Goal: Navigation & Orientation: Understand site structure

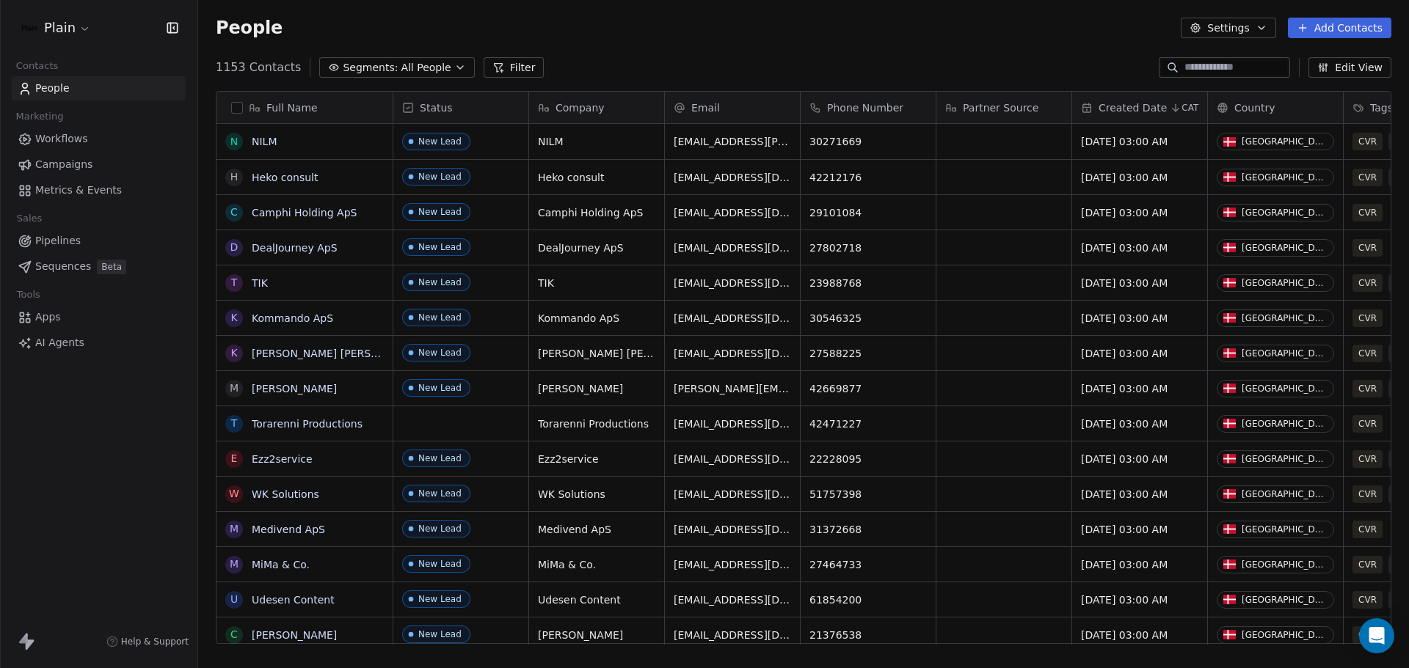
scroll to position [577, 1200]
click at [85, 32] on html "Plain Contacts People Marketing Workflows Campaigns Metrics & Events Sales Pipe…" at bounding box center [704, 334] width 1409 height 668
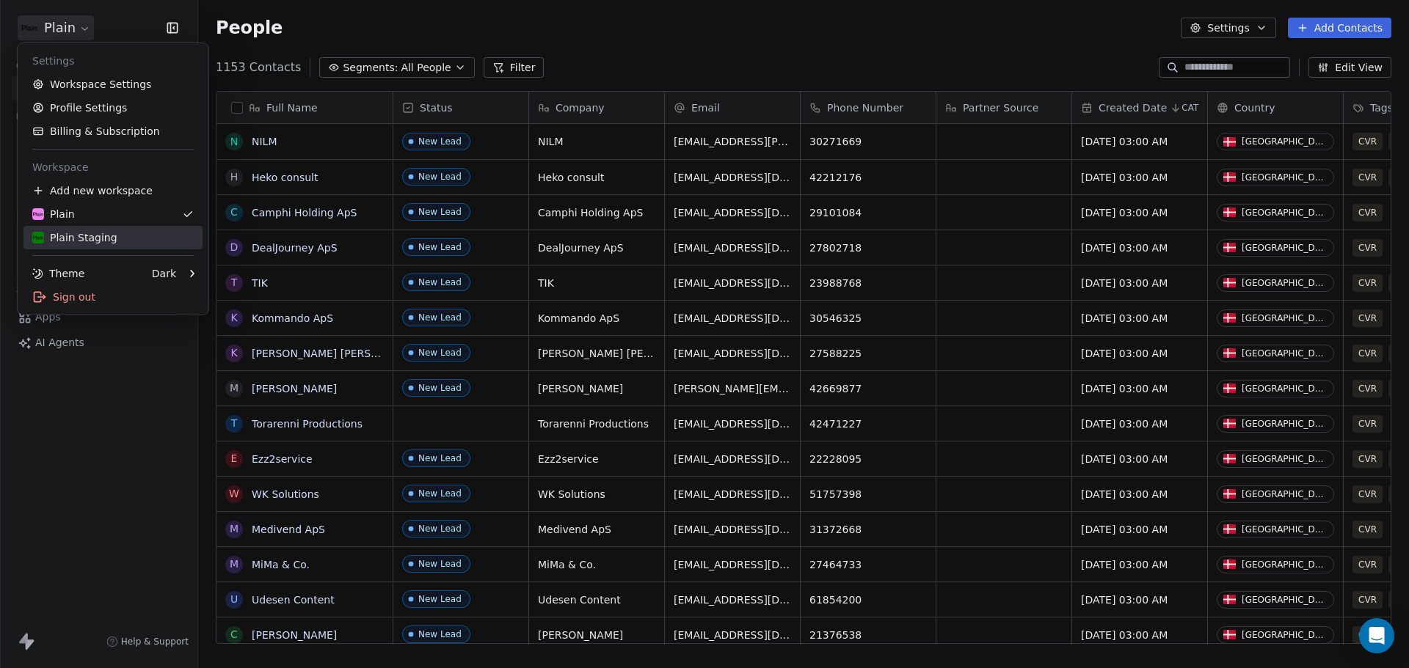
click at [88, 238] on div "Plain Staging" at bounding box center [74, 237] width 85 height 15
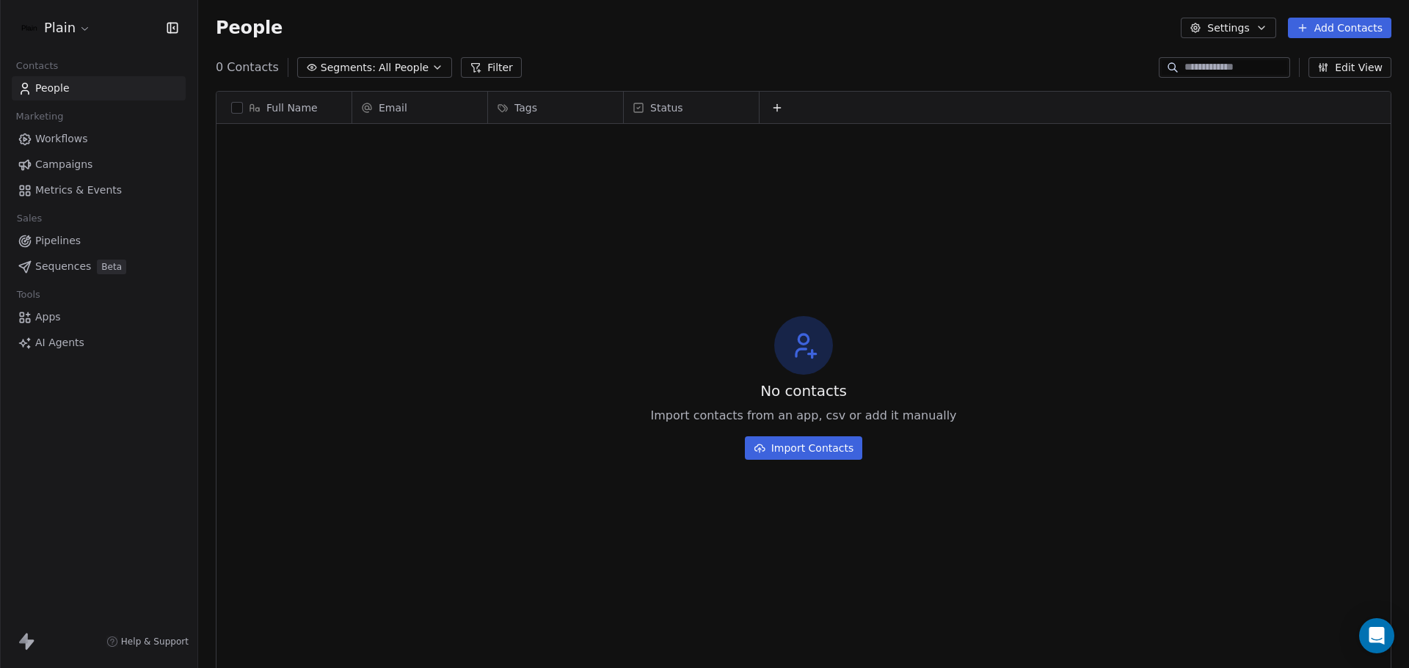
scroll to position [577, 1200]
click at [72, 142] on span "Workflows" at bounding box center [61, 138] width 53 height 15
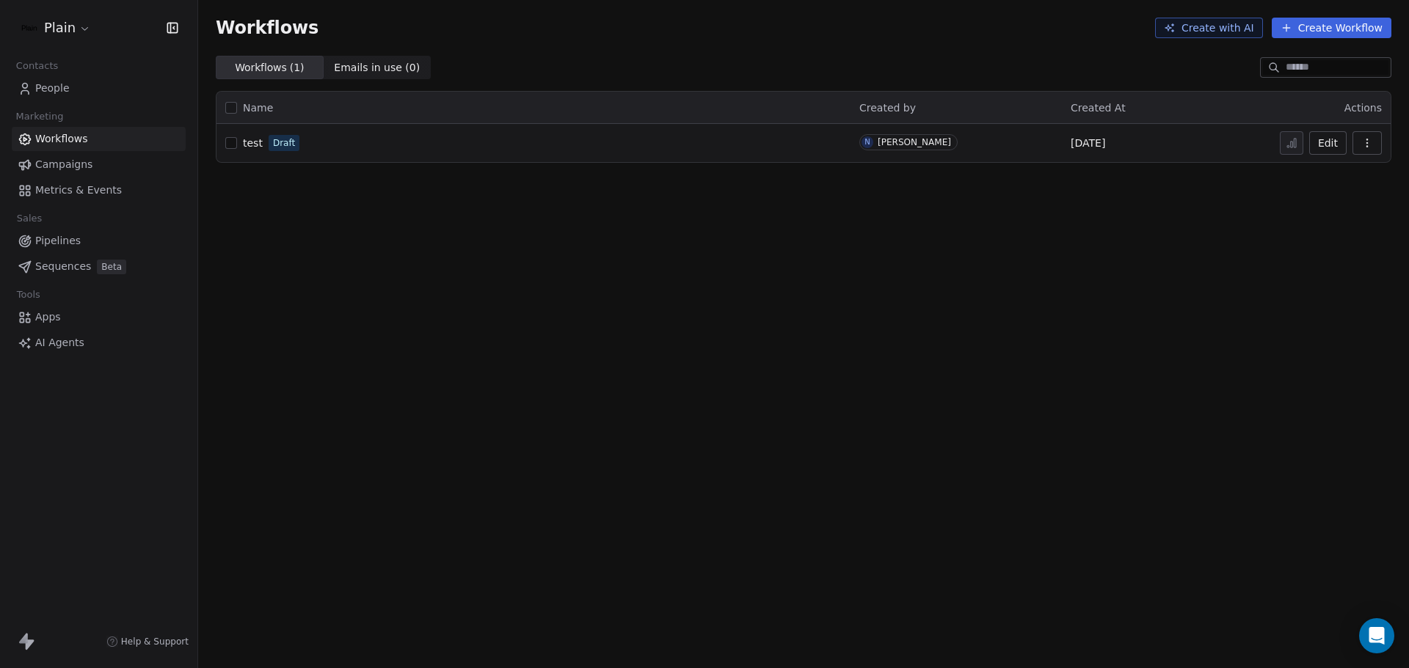
click at [72, 165] on span "Campaigns" at bounding box center [63, 164] width 57 height 15
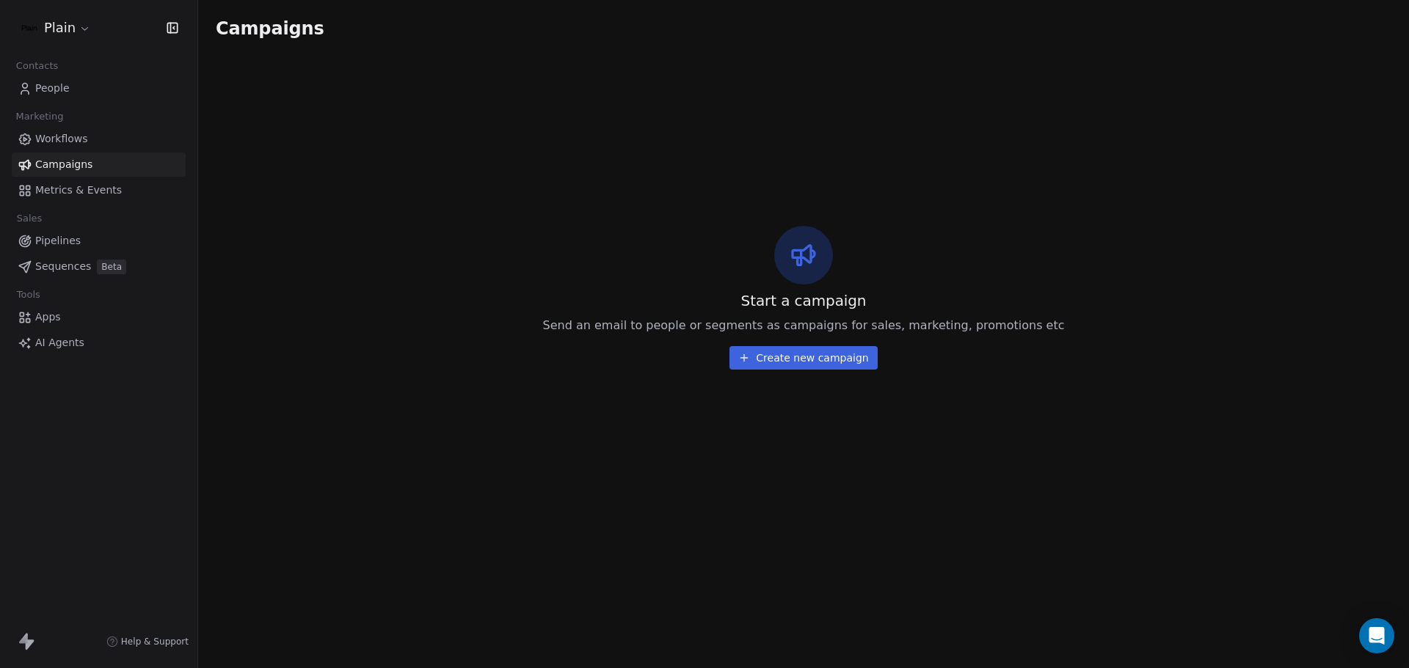
click at [70, 176] on link "Campaigns" at bounding box center [99, 165] width 174 height 24
click at [72, 189] on span "Metrics & Events" at bounding box center [78, 190] width 87 height 15
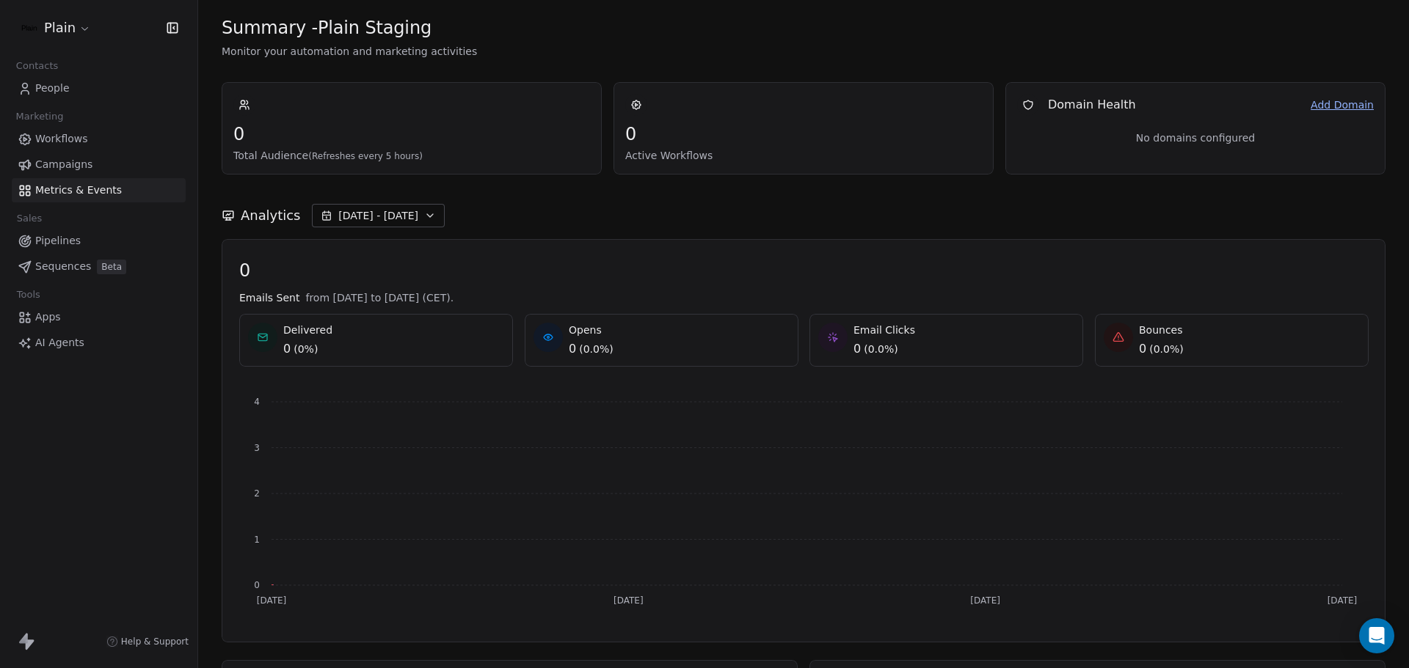
click at [74, 142] on span "Workflows" at bounding box center [61, 138] width 53 height 15
